Goal: Navigation & Orientation: Go to known website

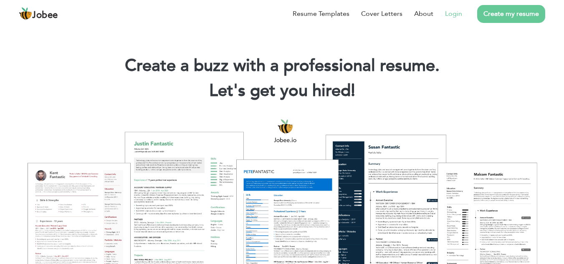
click at [458, 13] on link "Login" at bounding box center [453, 14] width 17 height 10
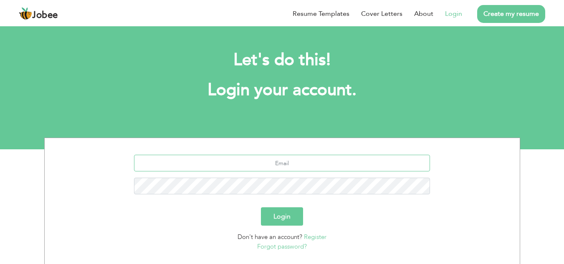
click at [284, 161] on input "text" at bounding box center [282, 163] width 296 height 17
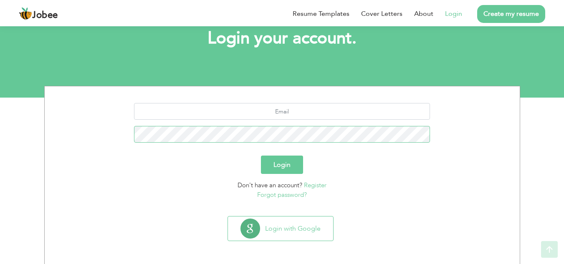
scroll to position [53, 0]
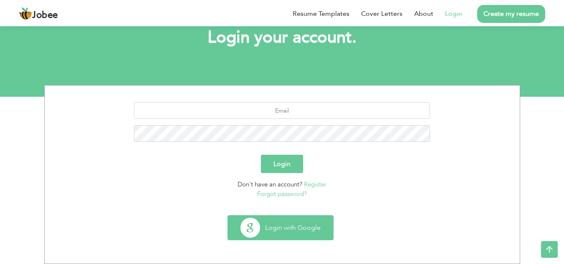
click at [285, 223] on button "Login with Google" at bounding box center [280, 228] width 105 height 24
